Goal: Information Seeking & Learning: Find specific fact

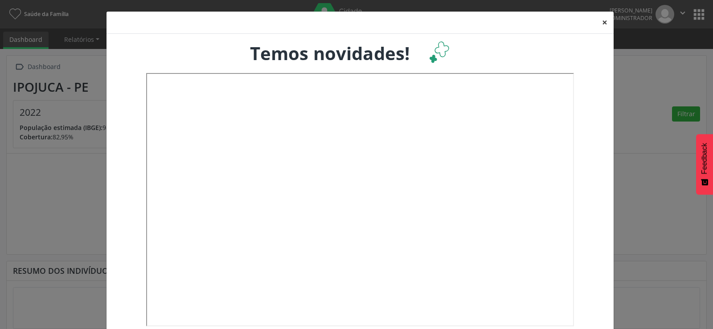
click at [602, 22] on button "×" at bounding box center [605, 23] width 18 height 22
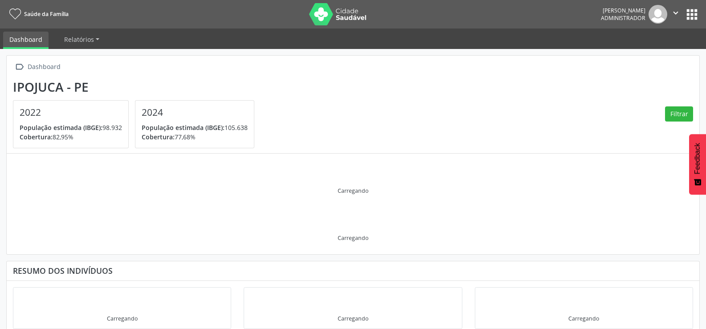
click at [691, 11] on button "apps" at bounding box center [692, 15] width 16 height 16
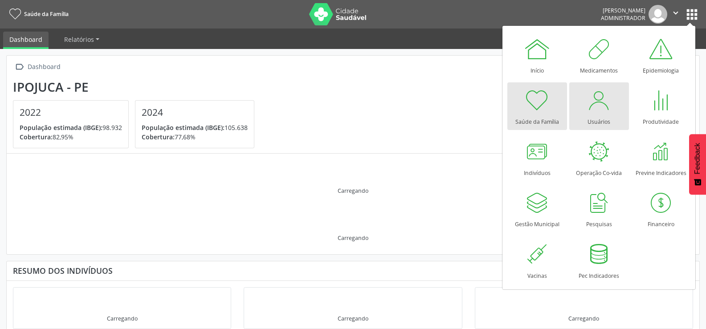
click at [601, 110] on div at bounding box center [599, 100] width 27 height 27
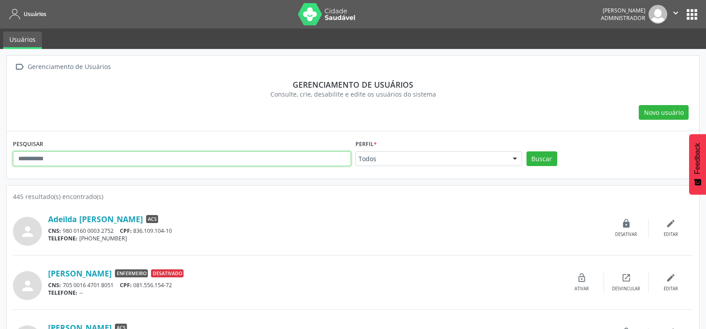
click at [66, 159] on input "text" at bounding box center [182, 158] width 338 height 15
type input "*"
type input "*******"
click at [527, 151] on button "Buscar" at bounding box center [542, 158] width 31 height 15
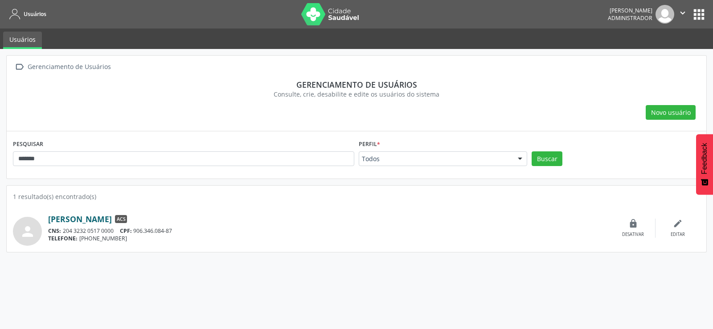
click at [85, 217] on link "[PERSON_NAME]" at bounding box center [80, 219] width 64 height 10
click at [41, 218] on div "person" at bounding box center [30, 228] width 35 height 35
drag, startPoint x: 47, startPoint y: 217, endPoint x: 159, endPoint y: 223, distance: 112.4
click at [159, 223] on div "person [PERSON_NAME] ACS CNS: 204 3232 0517 0000 CPF: 906.346.084-87 TELEFONE: …" at bounding box center [356, 228] width 687 height 35
copy div "[PERSON_NAME]"
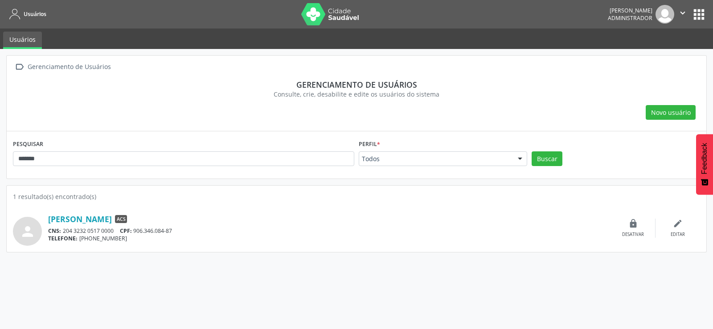
drag, startPoint x: 123, startPoint y: 231, endPoint x: 177, endPoint y: 231, distance: 54.8
click at [177, 231] on div "CNS: 204 3232 0517 0000 CPF: 906.346.084-87" at bounding box center [329, 231] width 563 height 8
copy div "CPF: 906.346.084-87"
